Goal: Task Accomplishment & Management: Manage account settings

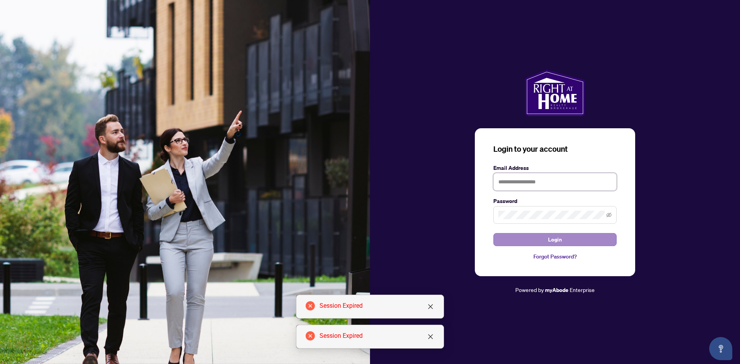
type input "**********"
click at [533, 243] on button "Login" at bounding box center [554, 239] width 123 height 13
